Goal: Book appointment/travel/reservation

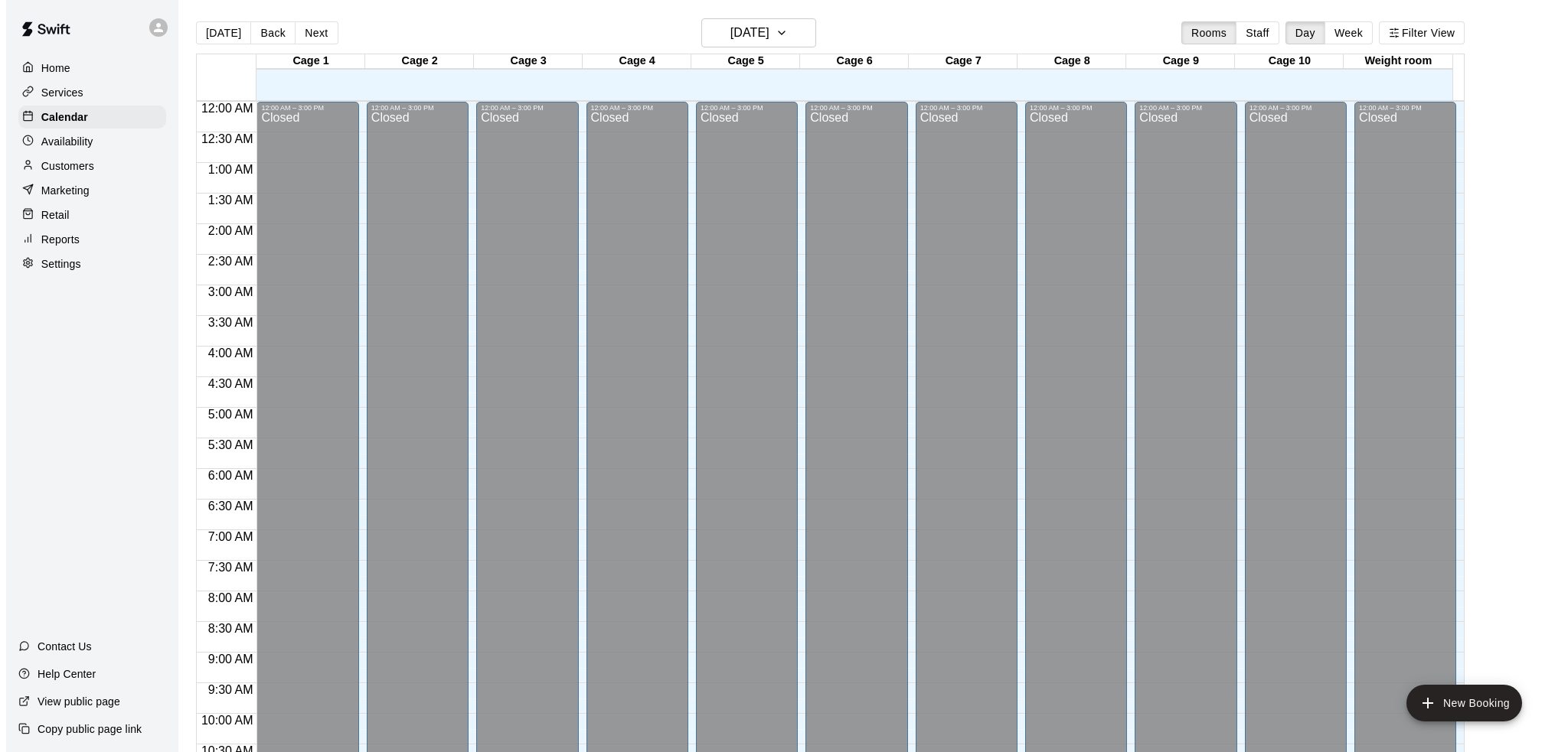
scroll to position [689, 0]
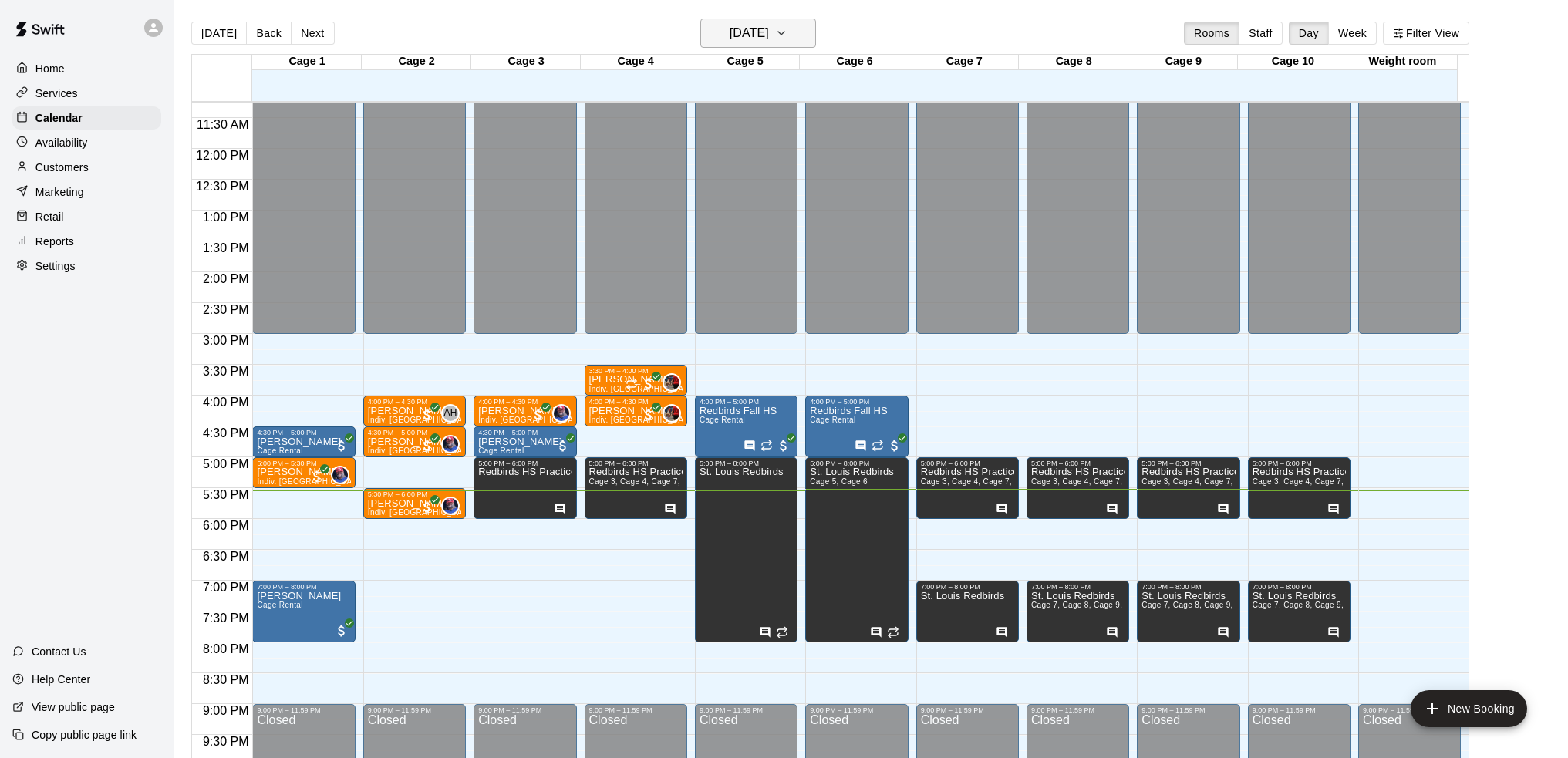
click at [759, 28] on h6 "[DATE]" at bounding box center [749, 32] width 40 height 21
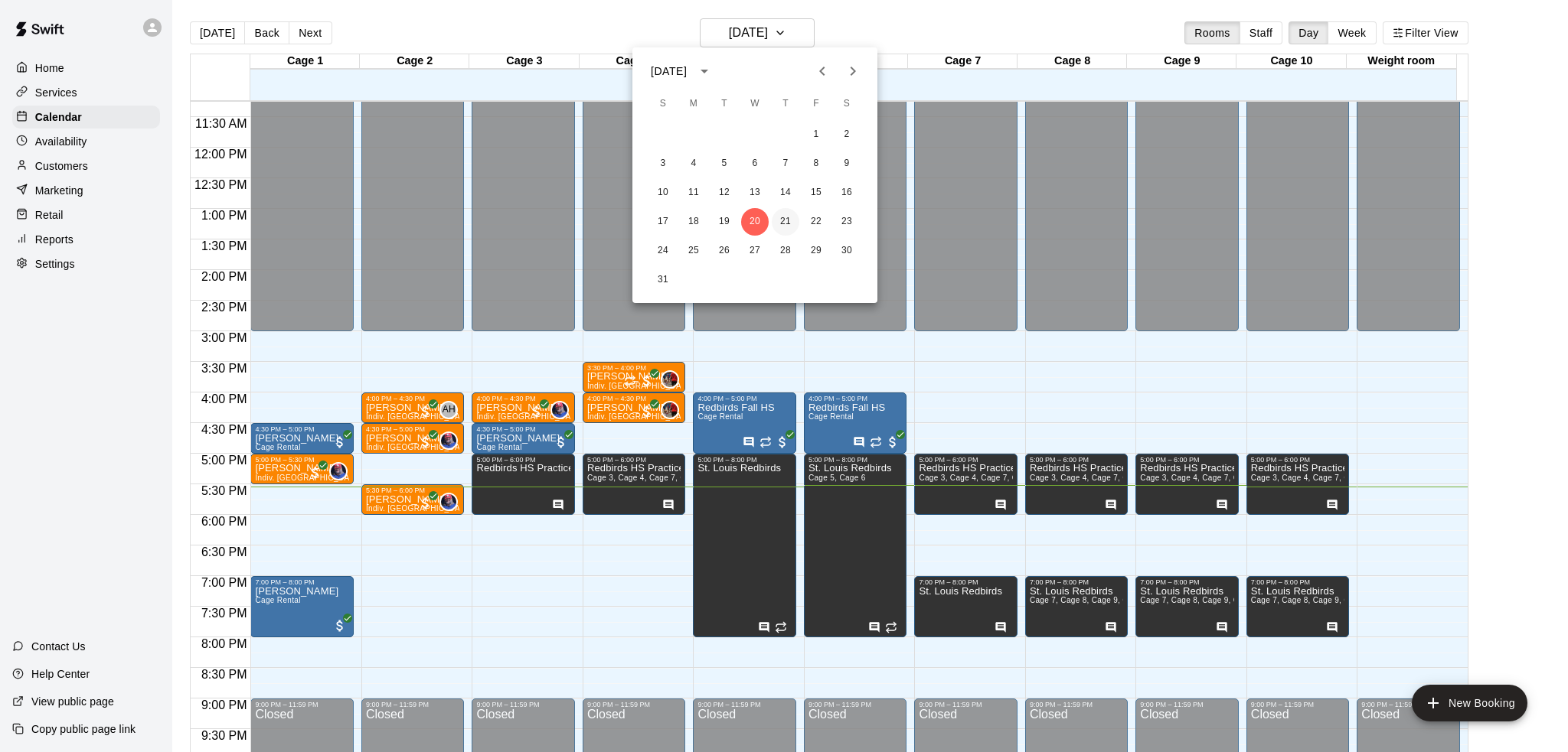
click at [786, 222] on button "21" at bounding box center [785, 222] width 28 height 28
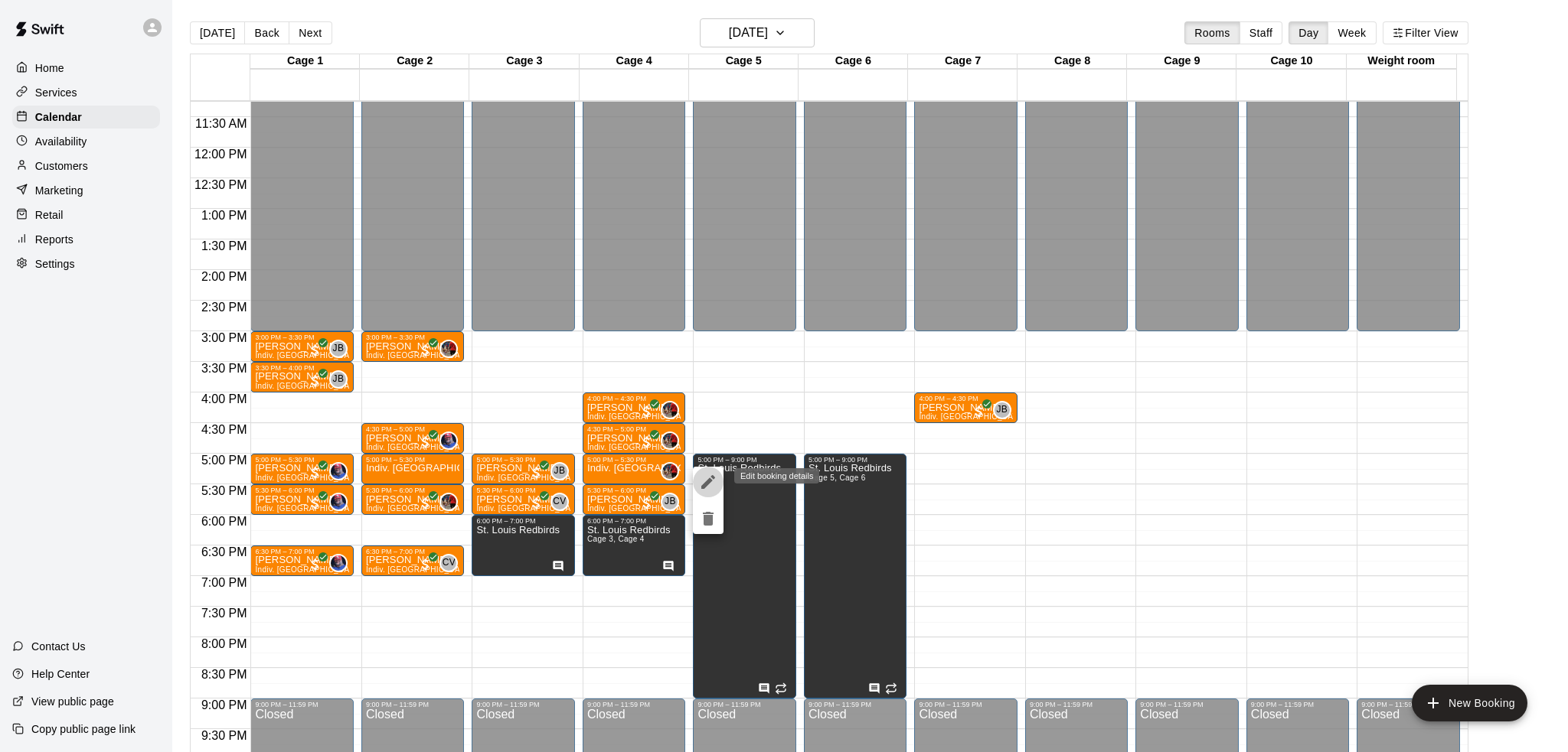
click at [710, 486] on icon "edit" at bounding box center [707, 482] width 18 height 18
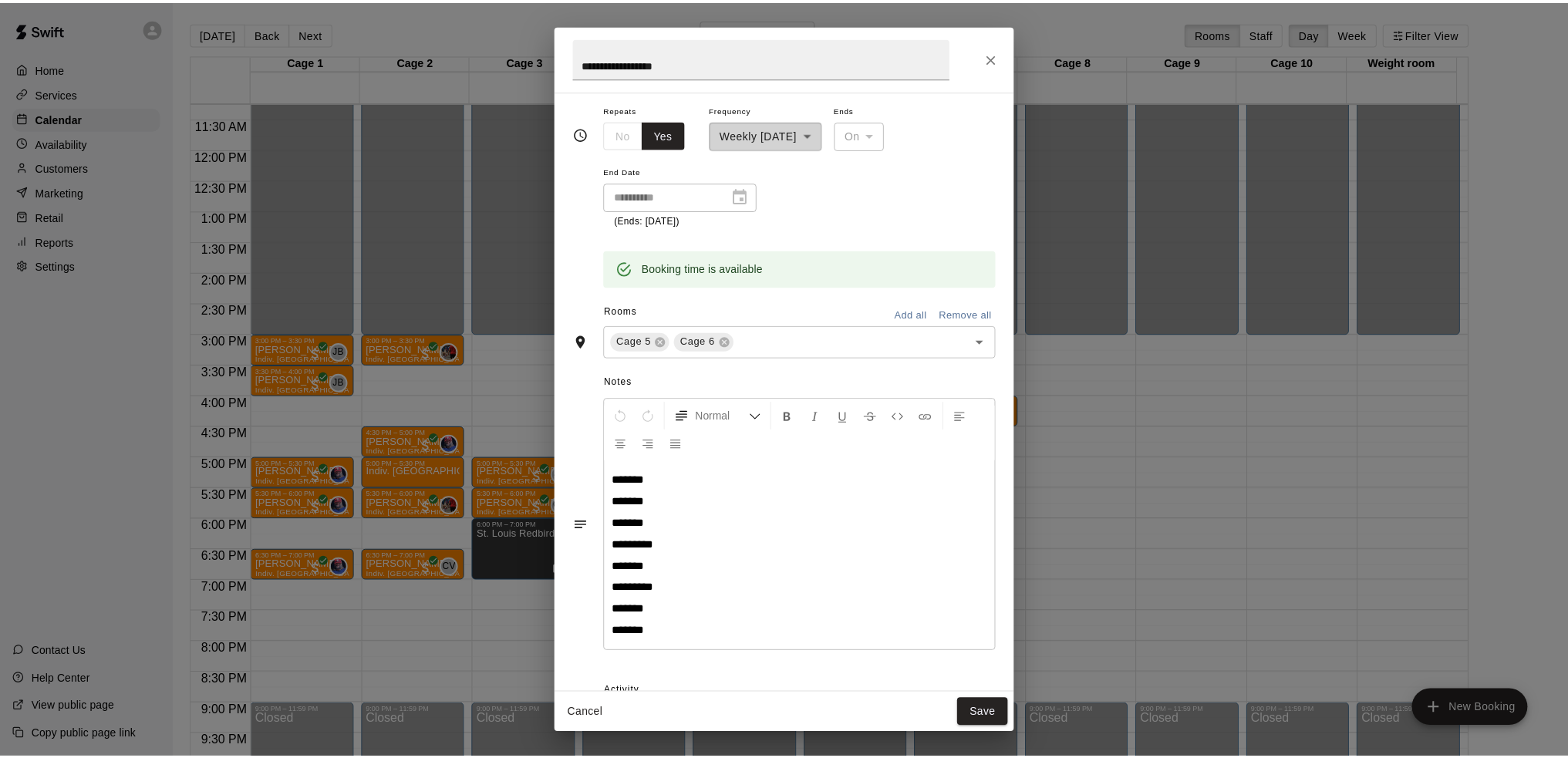
scroll to position [188, 0]
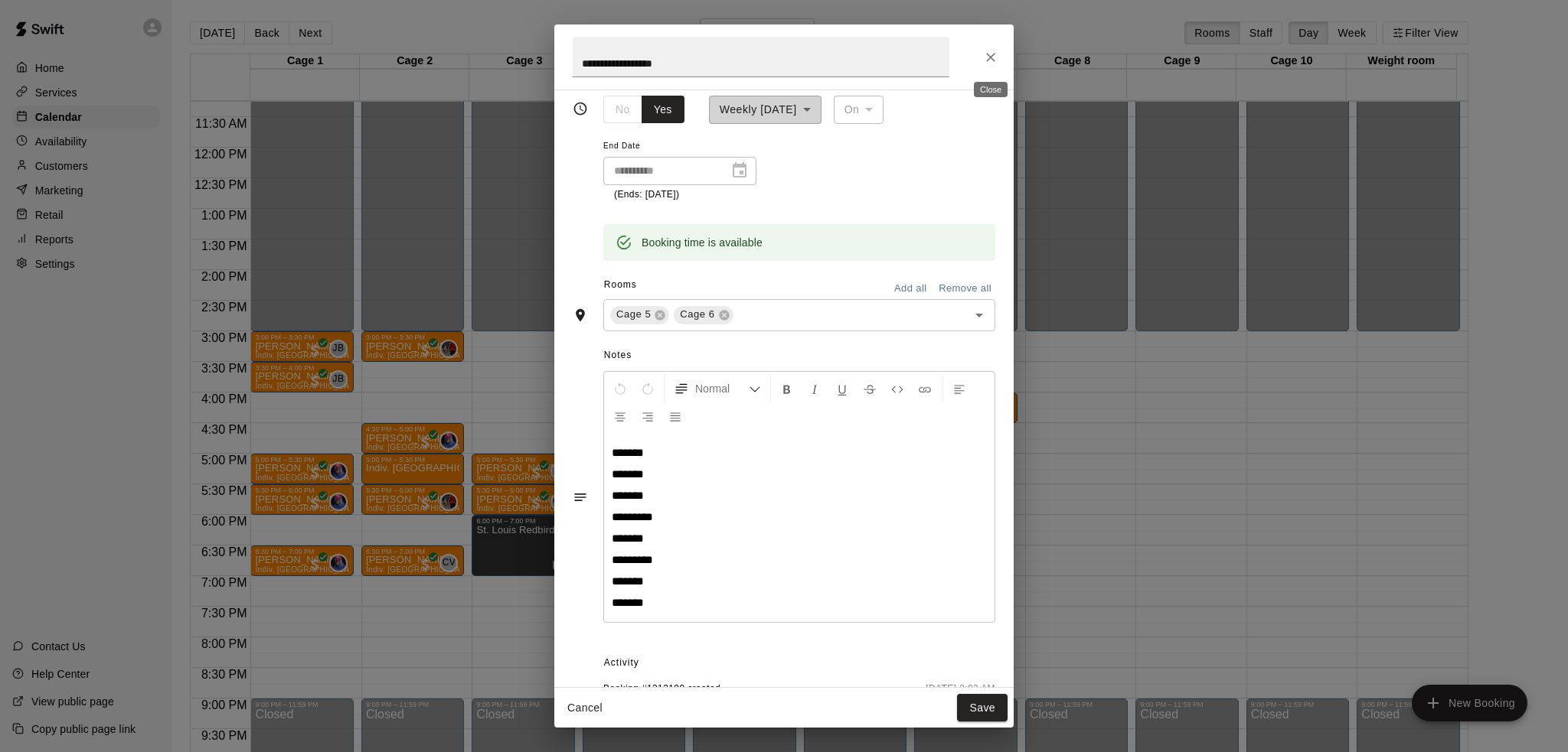
click at [995, 57] on icon "Close" at bounding box center [990, 57] width 15 height 15
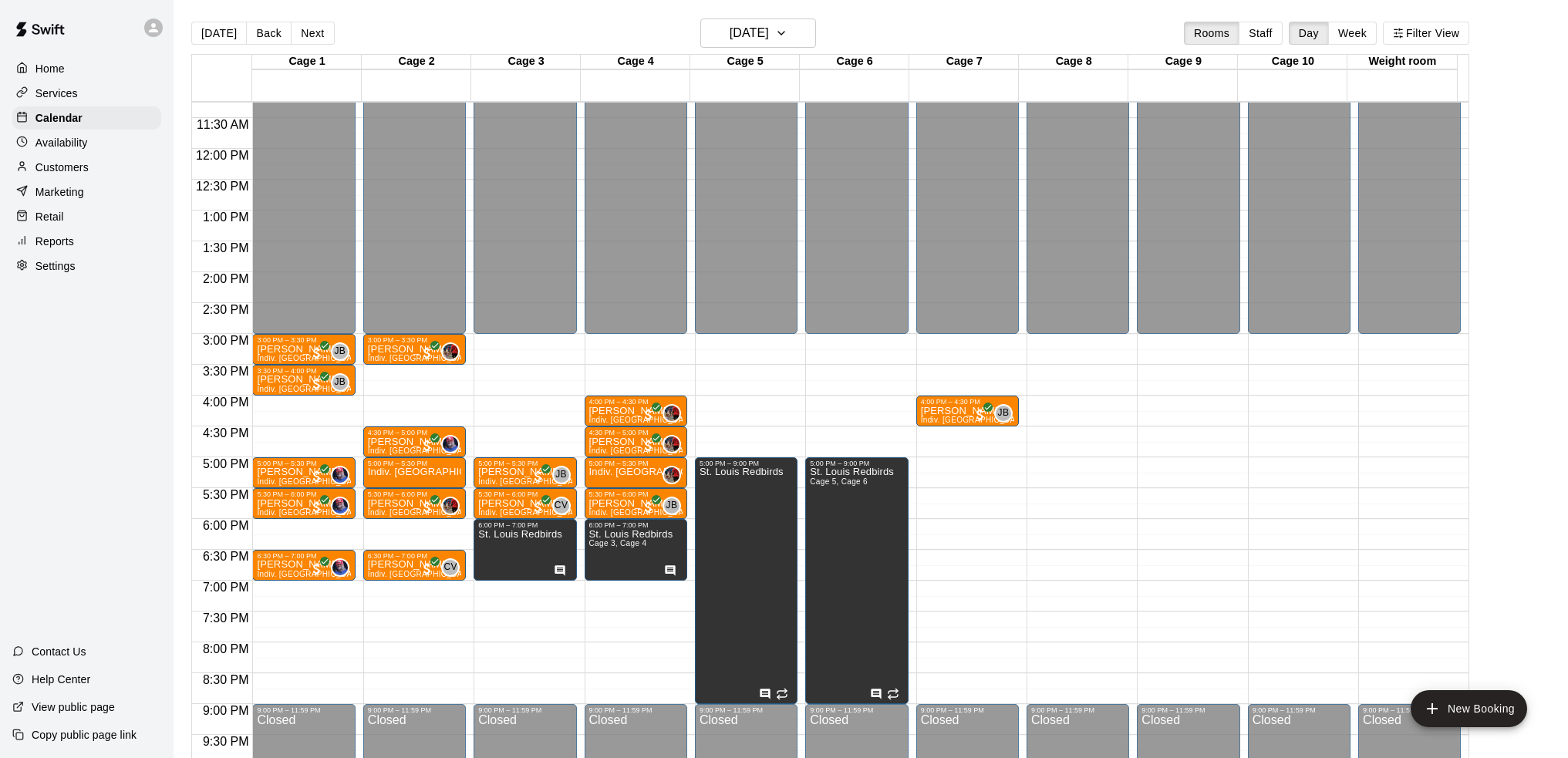
click at [990, 497] on div "12:00 AM – 3:00 PM Closed 4:00 PM – 4:30 PM [PERSON_NAME] Indiv. Lesson JB 0 9:…" at bounding box center [968, 149] width 103 height 1481
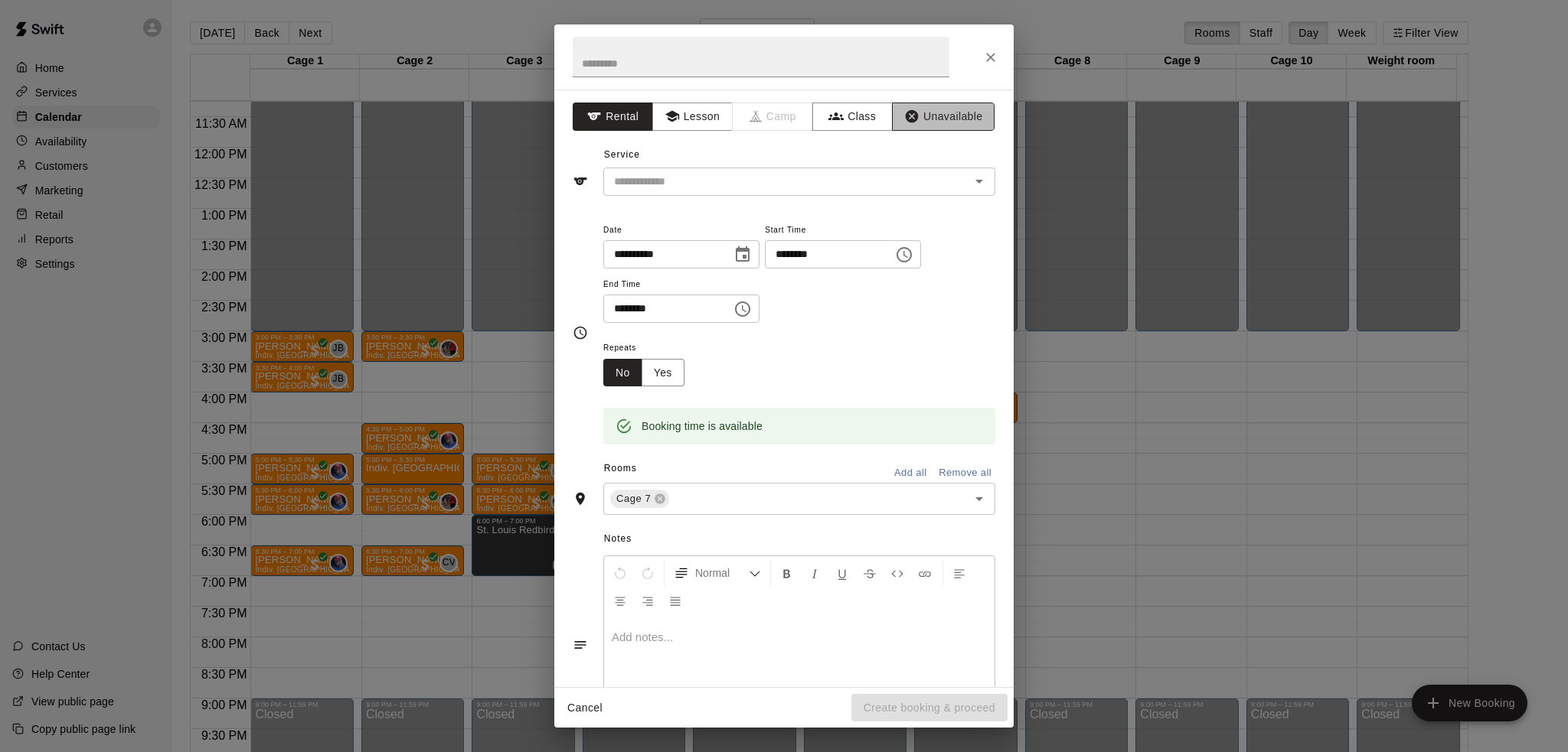
click at [920, 112] on button "Unavailable" at bounding box center [943, 117] width 103 height 28
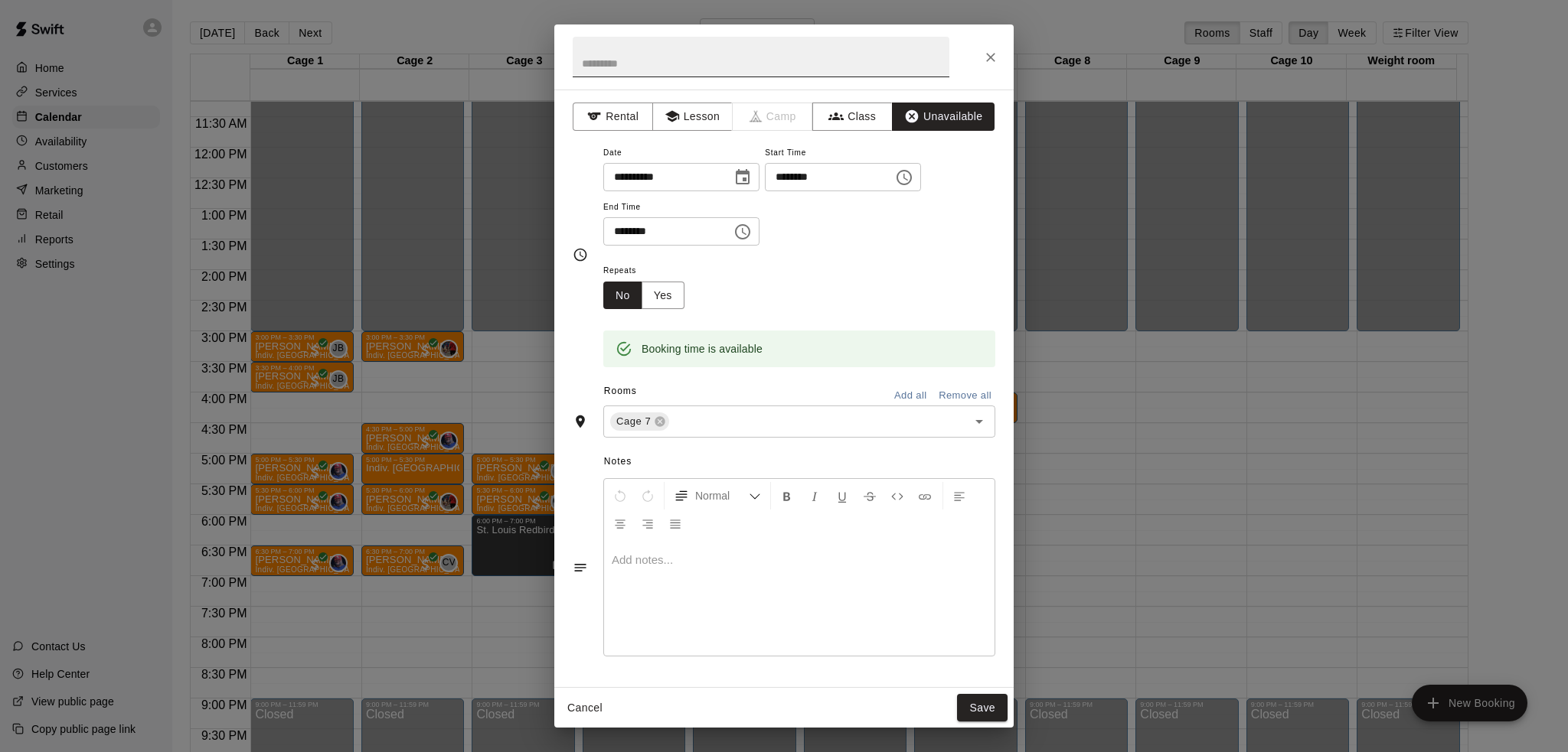
click at [855, 71] on input "text" at bounding box center [761, 57] width 376 height 41
type input "**********"
click at [616, 232] on input "********" at bounding box center [663, 232] width 118 height 28
click at [722, 424] on input "text" at bounding box center [808, 422] width 274 height 19
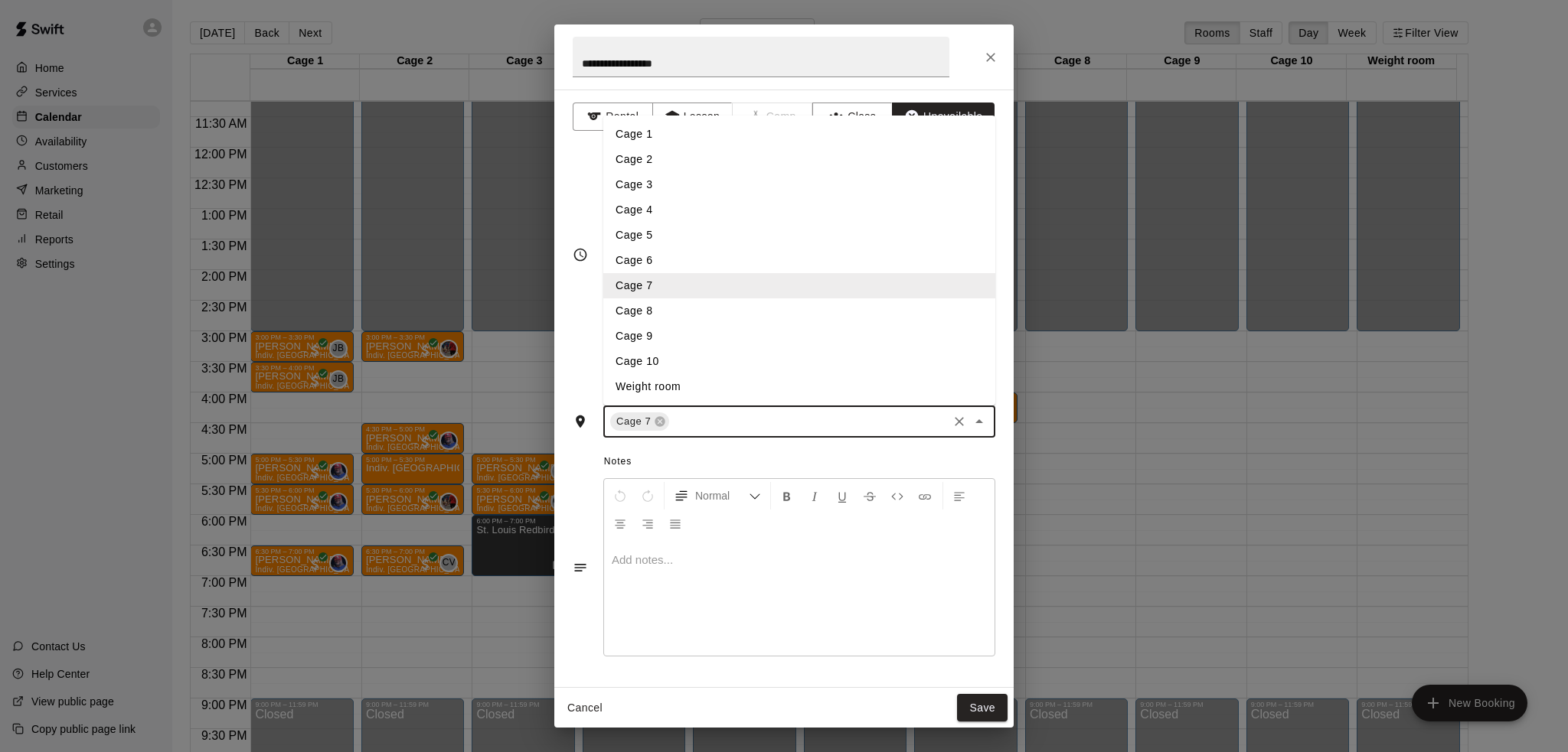
click at [709, 313] on li "Cage 8" at bounding box center [799, 311] width 392 height 25
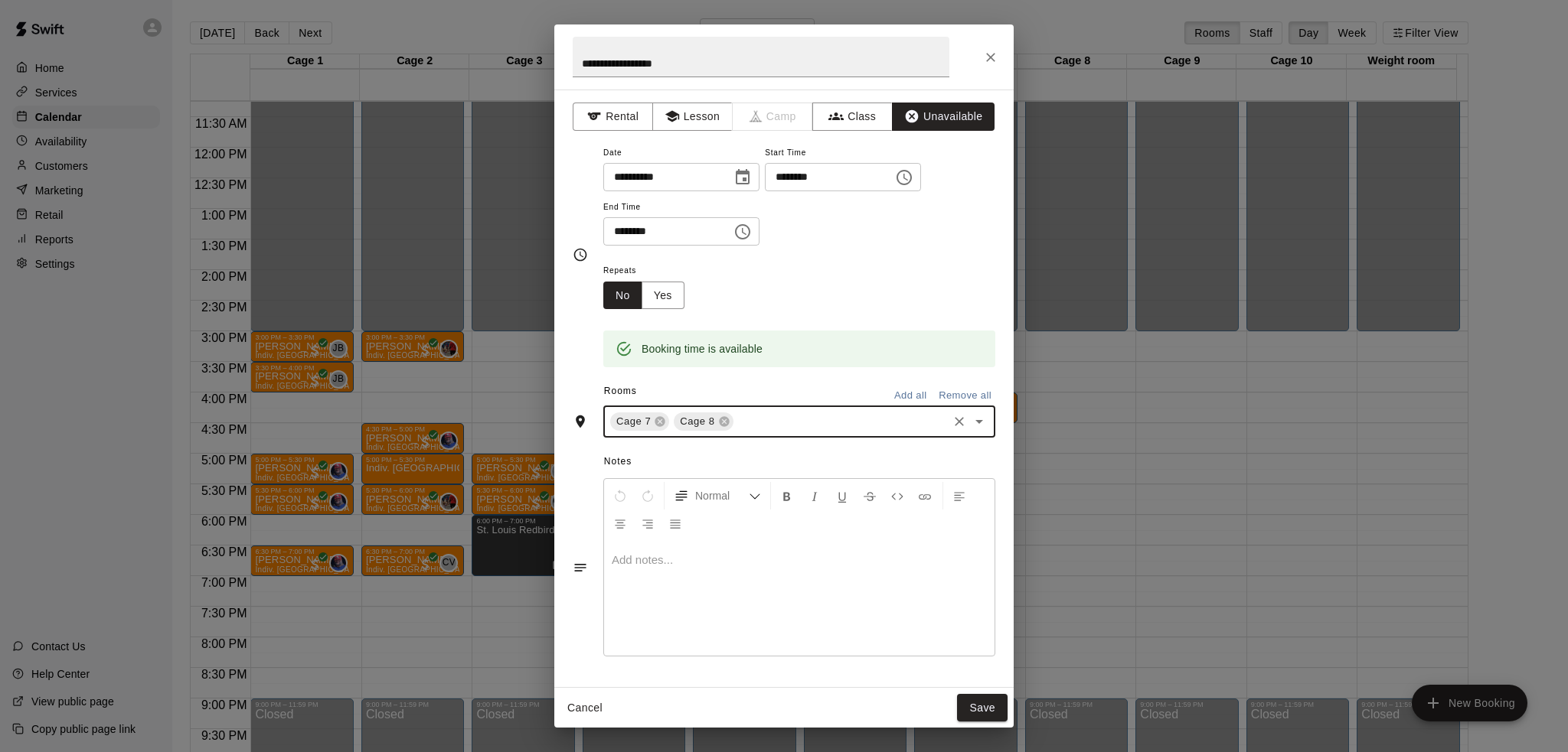
click at [742, 575] on div at bounding box center [799, 599] width 391 height 115
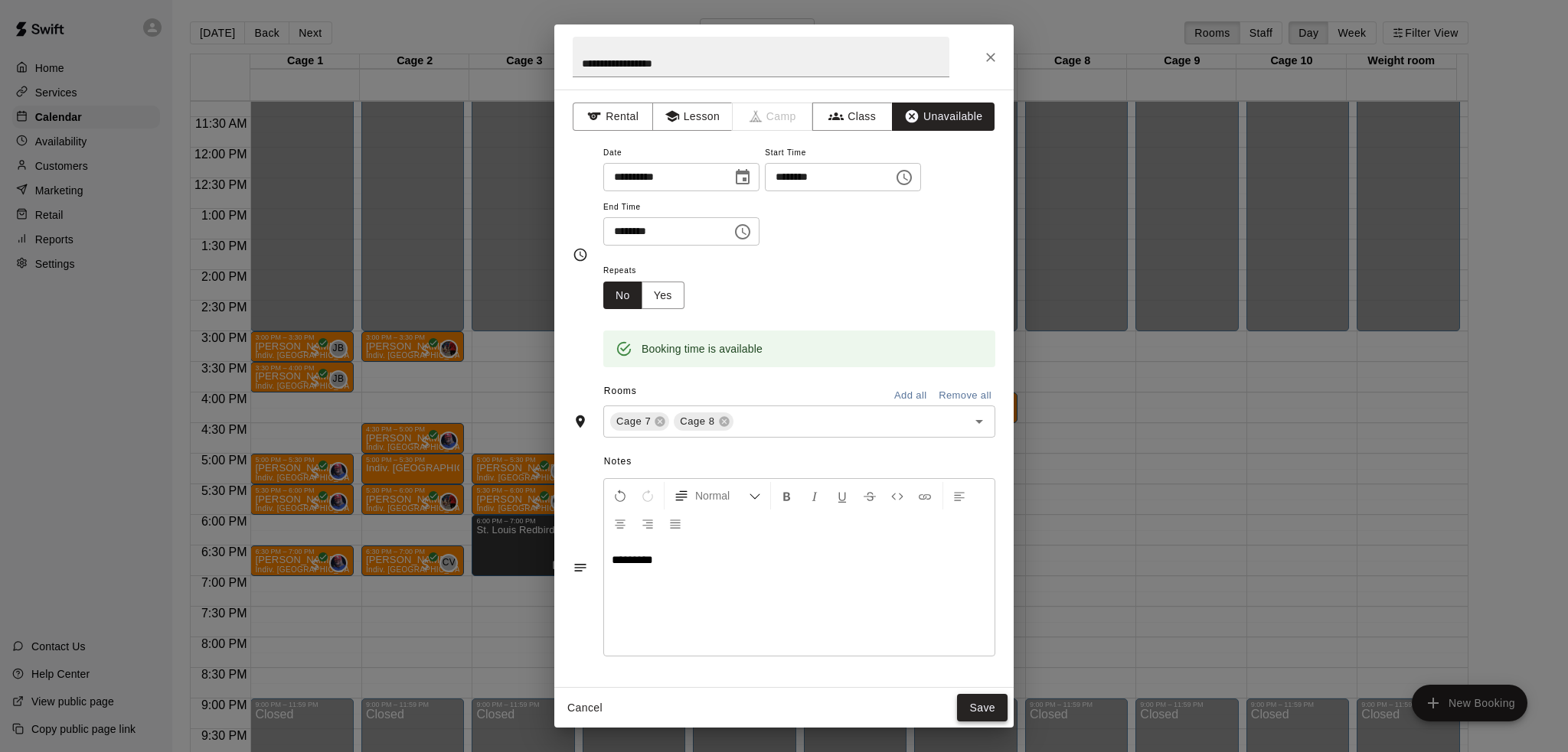
click at [985, 710] on button "Save" at bounding box center [982, 708] width 50 height 28
